Goal: Transaction & Acquisition: Book appointment/travel/reservation

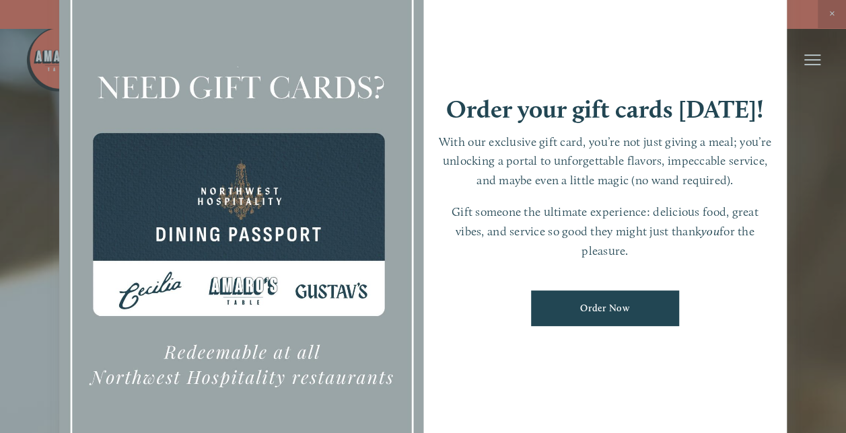
click at [809, 110] on div at bounding box center [423, 216] width 846 height 433
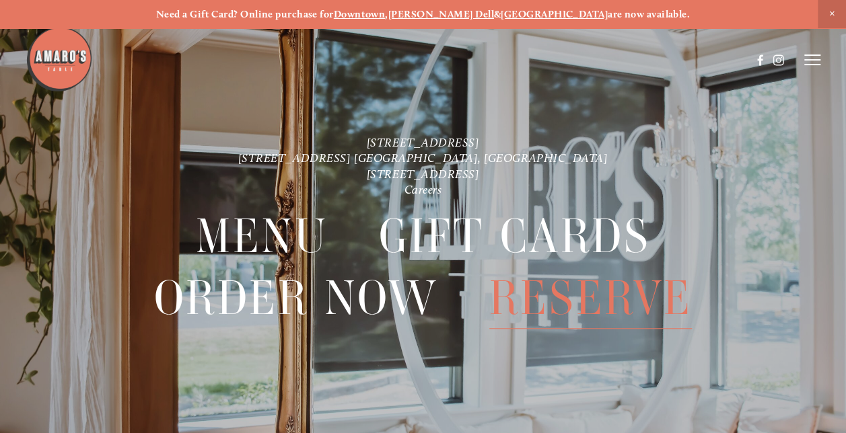
click at [565, 301] on span "Reserve" at bounding box center [590, 298] width 203 height 61
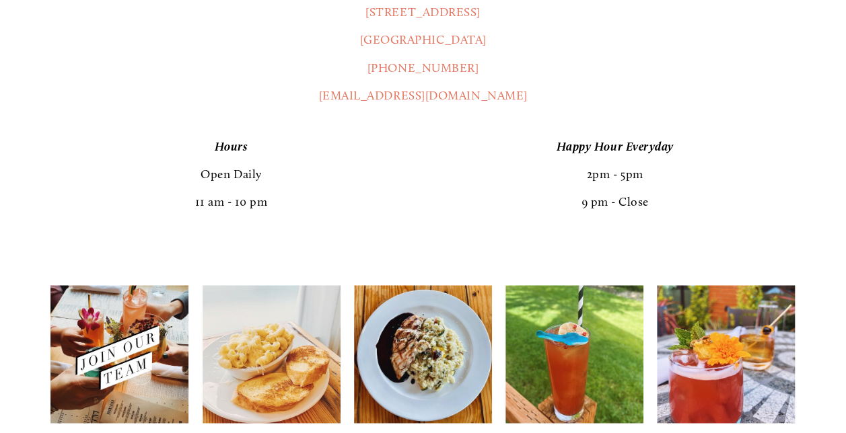
scroll to position [825, 0]
